Goal: Information Seeking & Learning: Learn about a topic

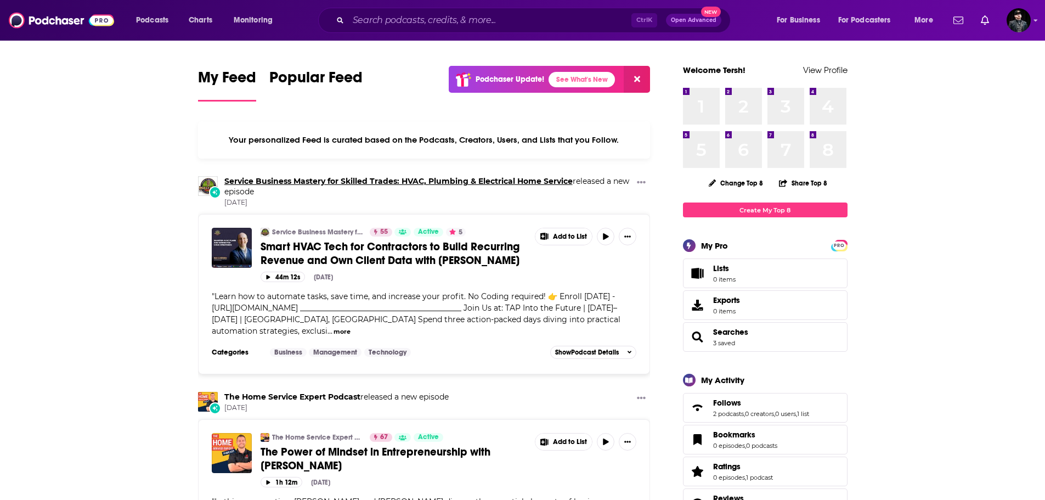
click at [493, 179] on link "Service Business Mastery for Skilled Trades: HVAC, Plumbing & Electrical Home S…" at bounding box center [398, 181] width 348 height 10
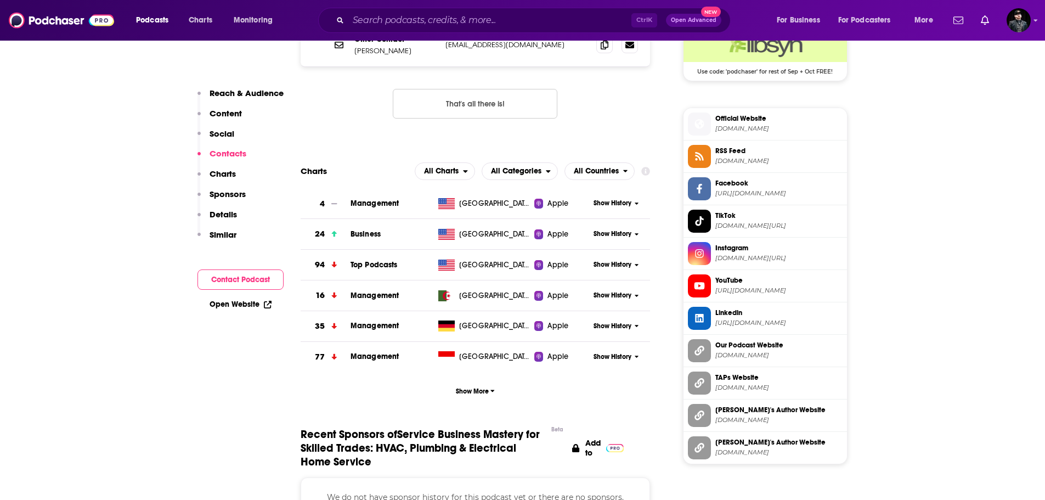
scroll to position [1097, 0]
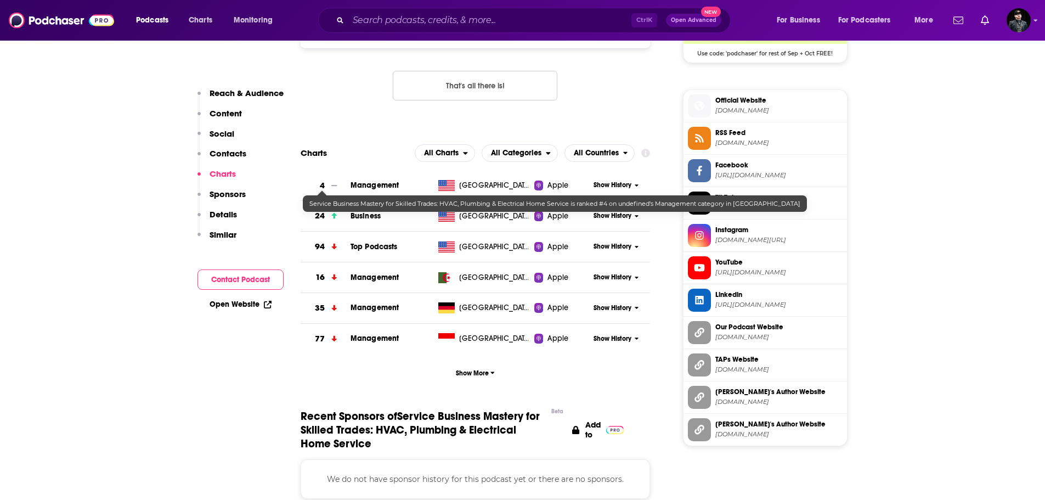
click at [324, 186] on h3 "4" at bounding box center [322, 185] width 5 height 13
